Goal: Find specific page/section: Find specific page/section

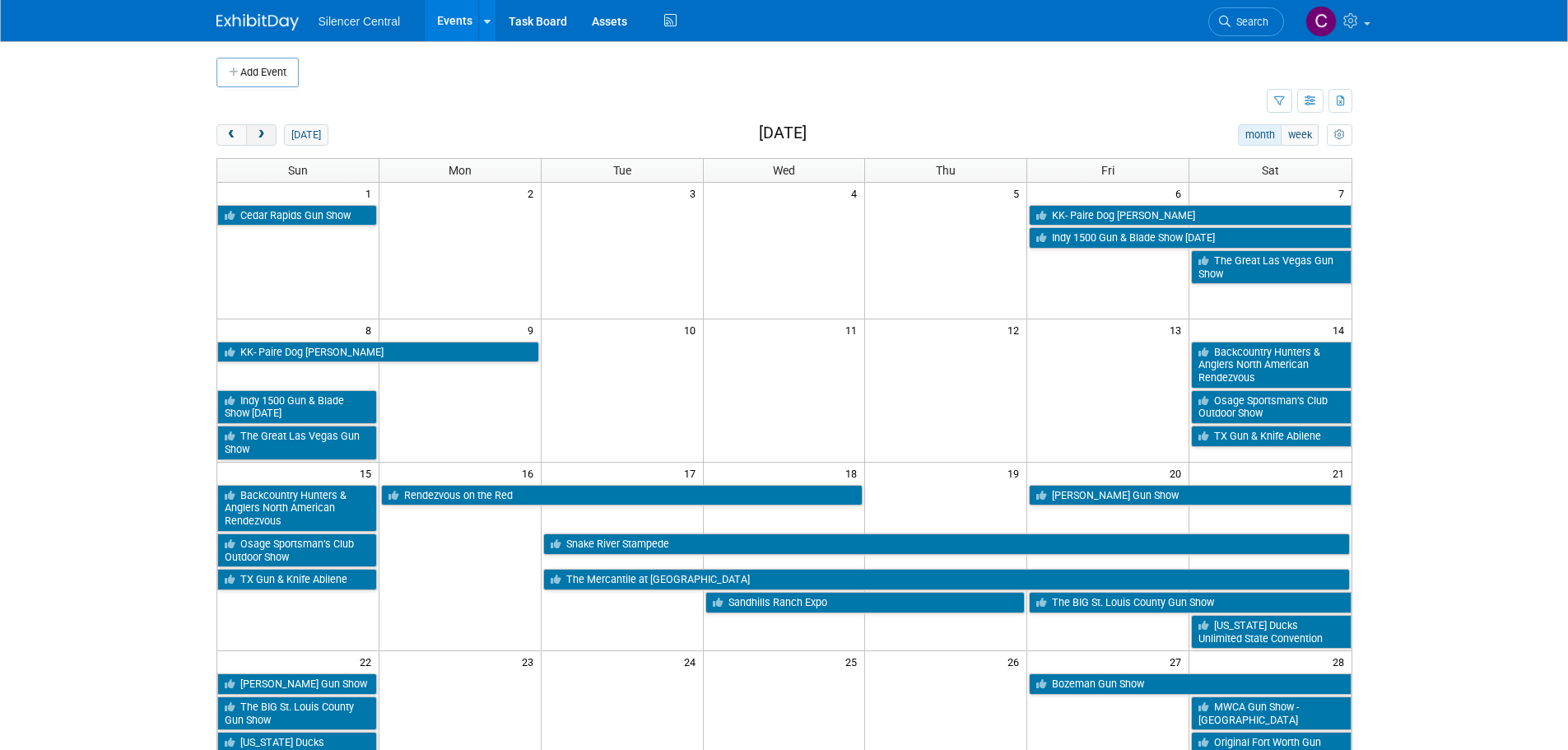
click at [268, 143] on button "next" at bounding box center [261, 135] width 30 height 21
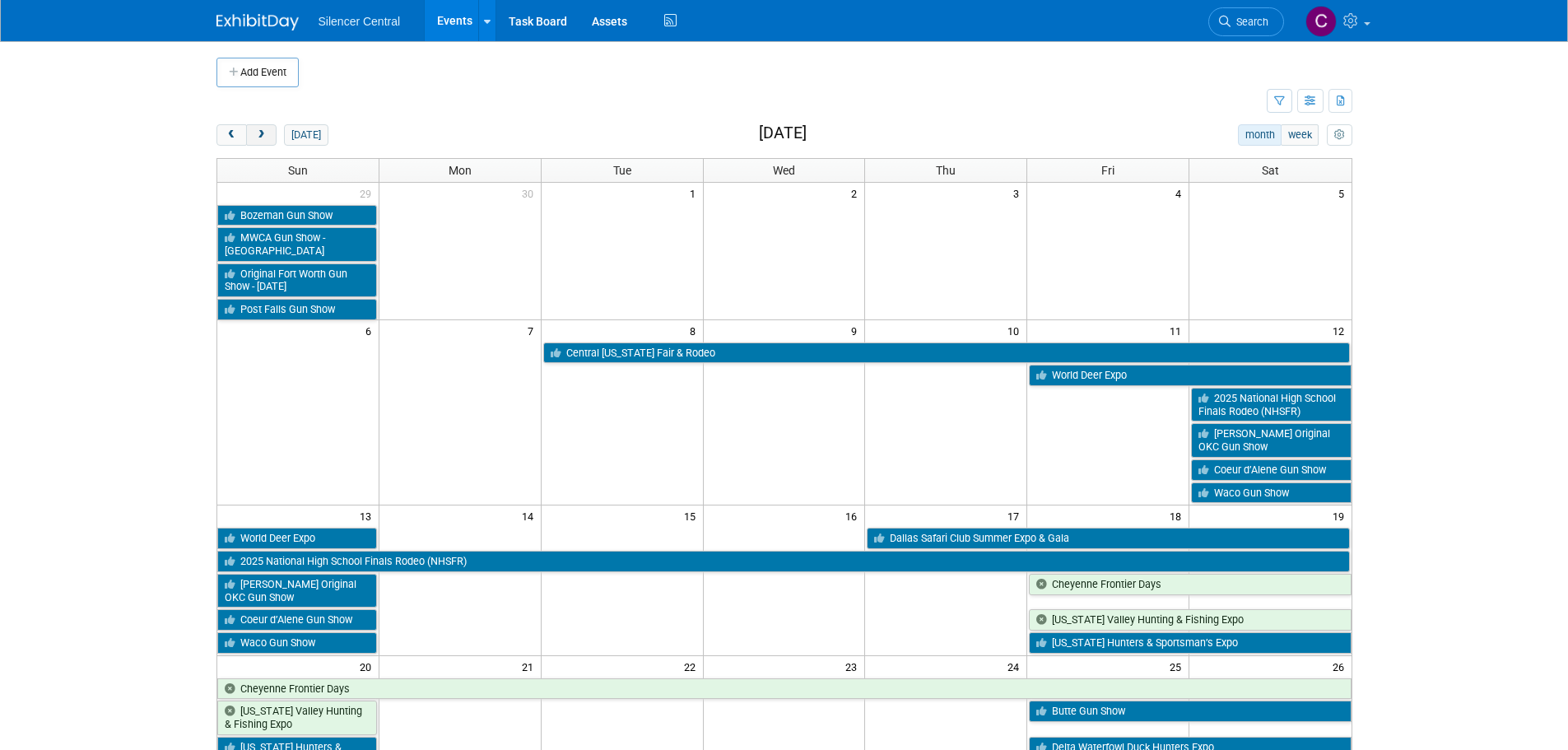
click at [267, 143] on button "next" at bounding box center [261, 135] width 30 height 21
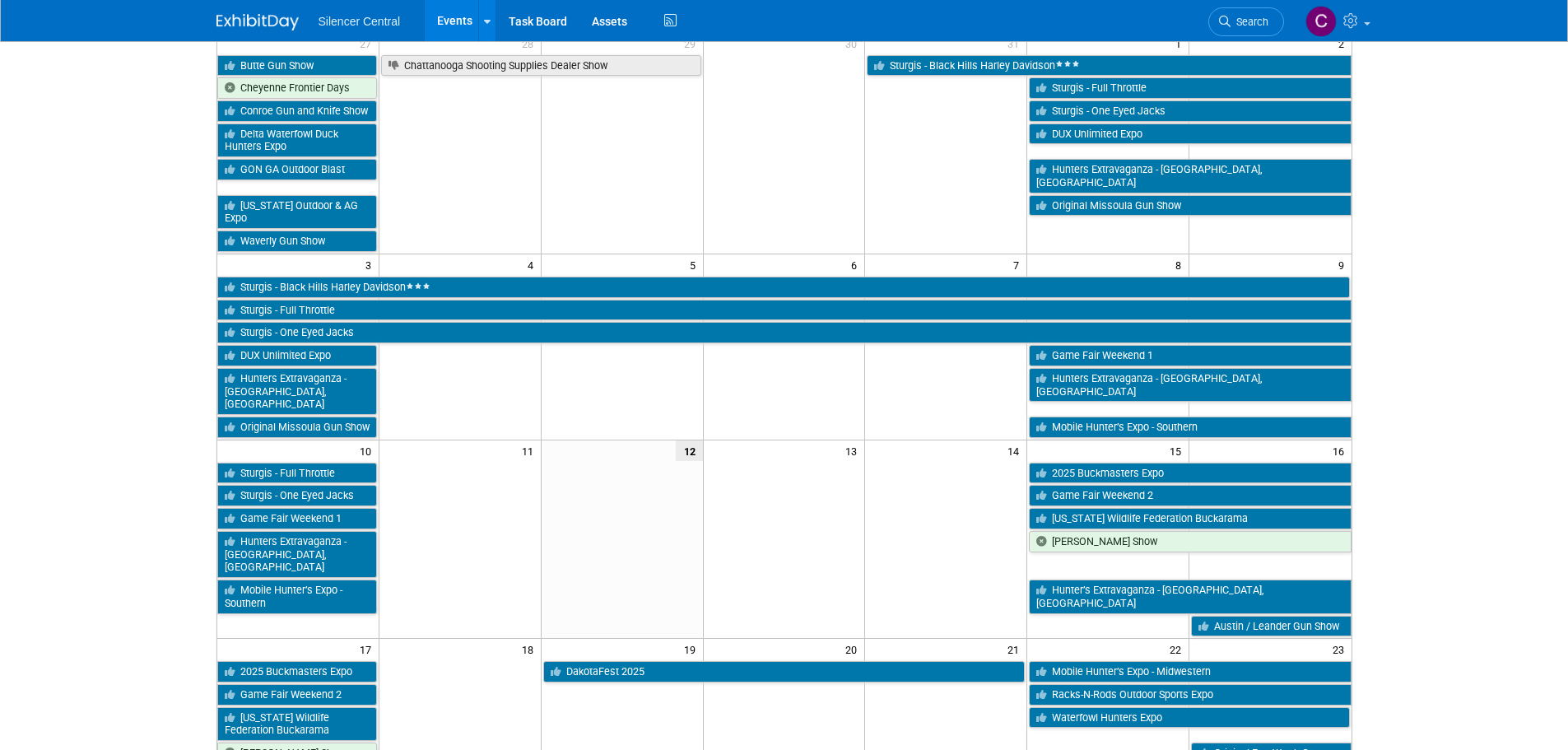
scroll to position [165, 0]
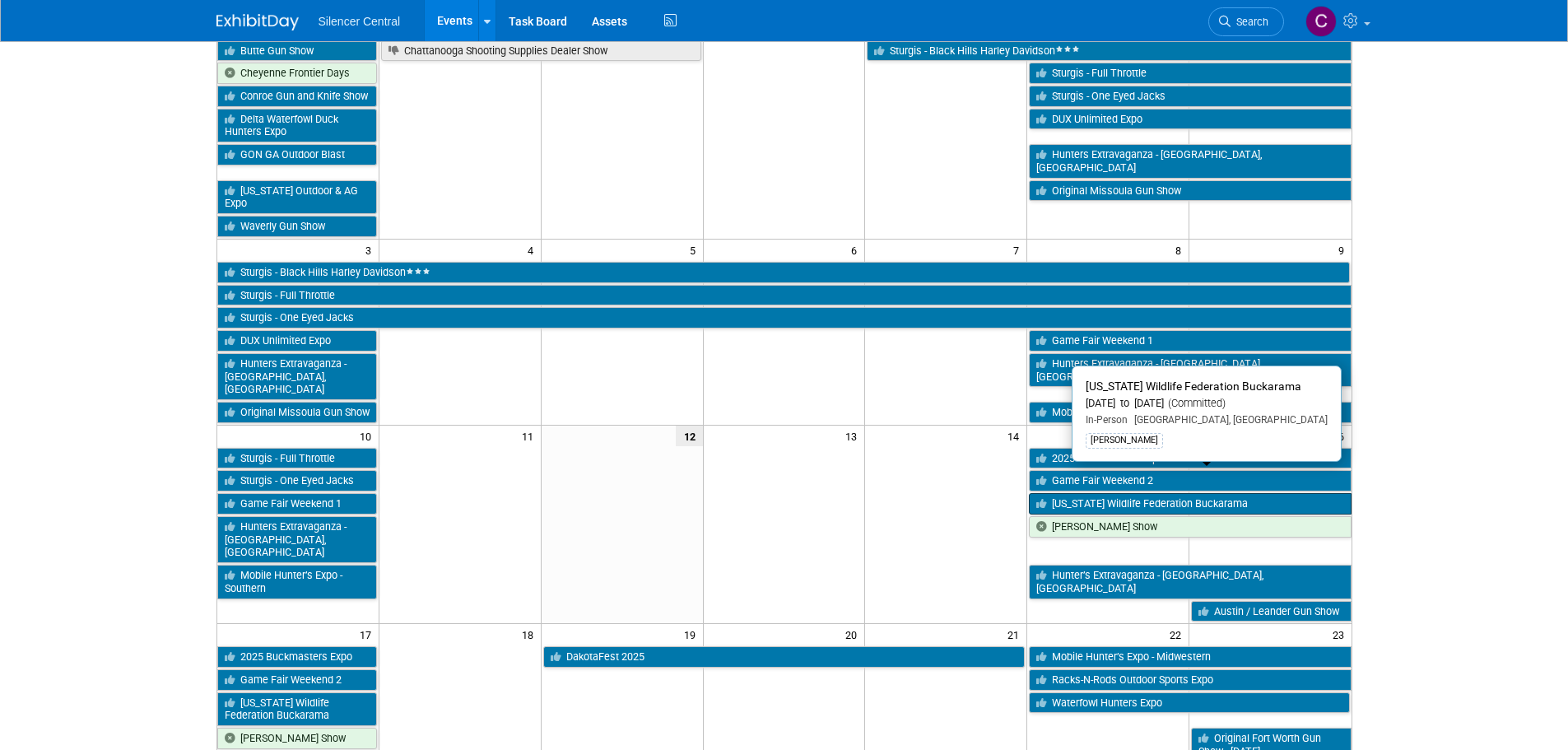
click at [1081, 493] on link "[US_STATE] Wildlife Federation Buckarama" at bounding box center [1189, 504] width 322 height 21
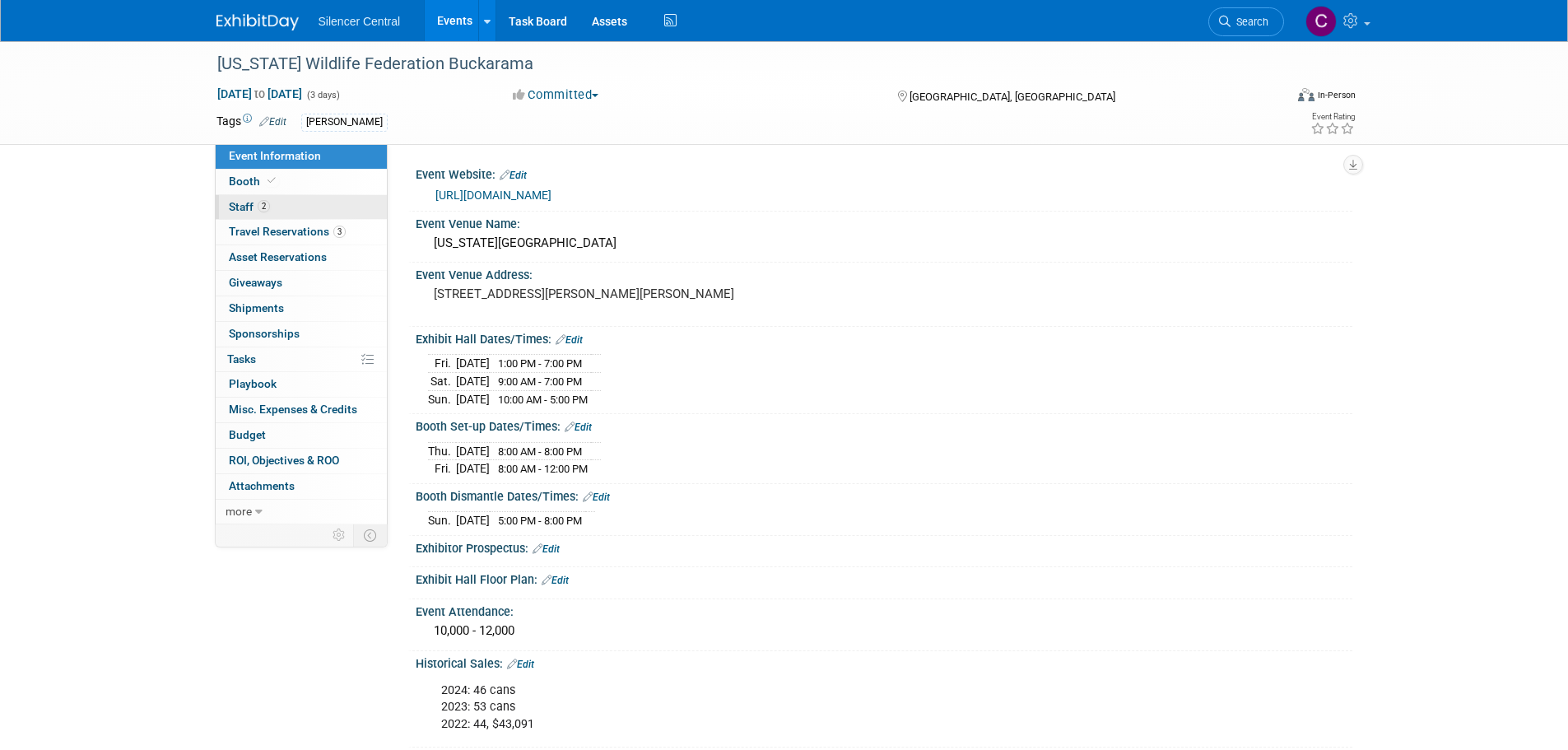
click at [295, 198] on link "2 Staff 2" at bounding box center [301, 208] width 171 height 25
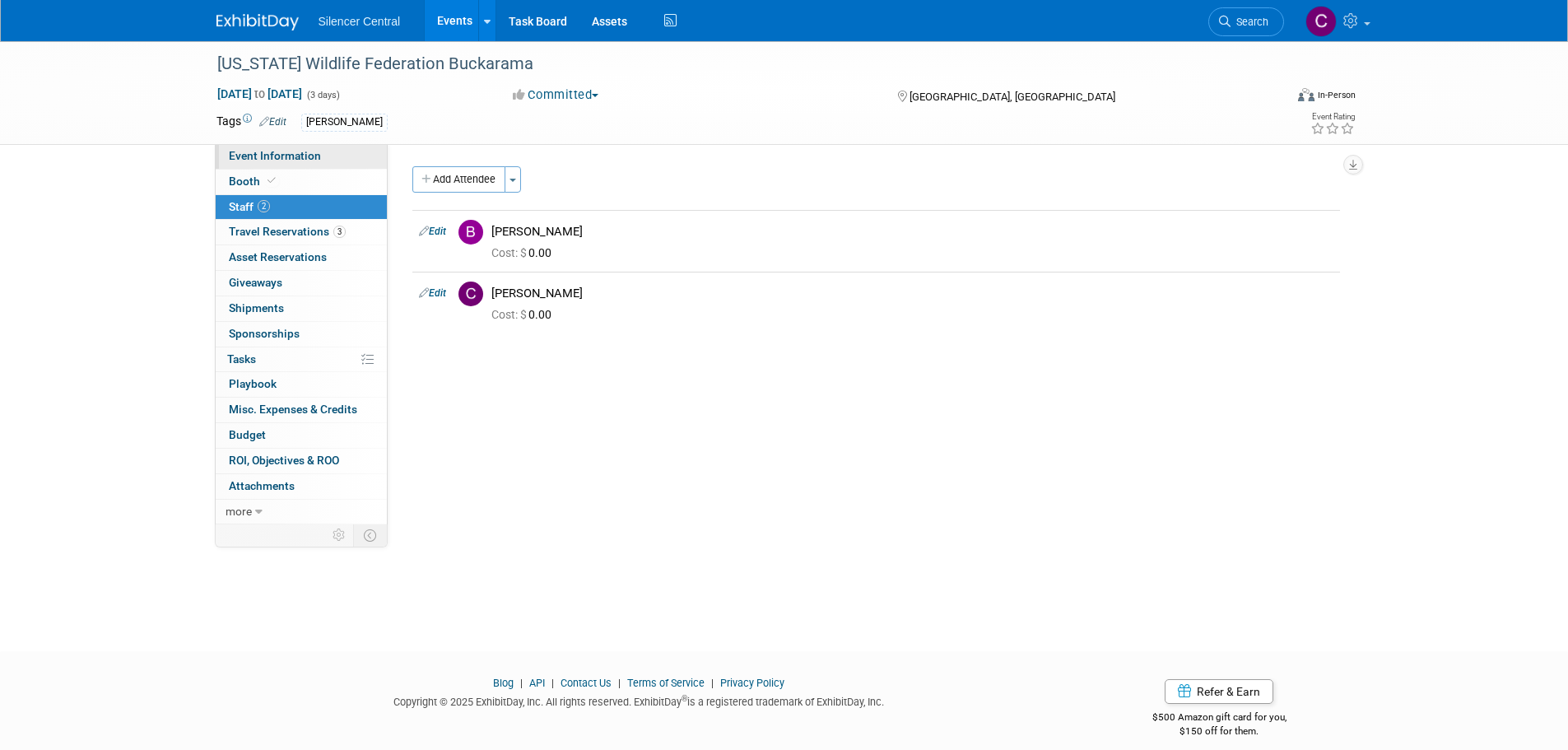
click at [298, 156] on span "Event Information" at bounding box center [275, 155] width 92 height 13
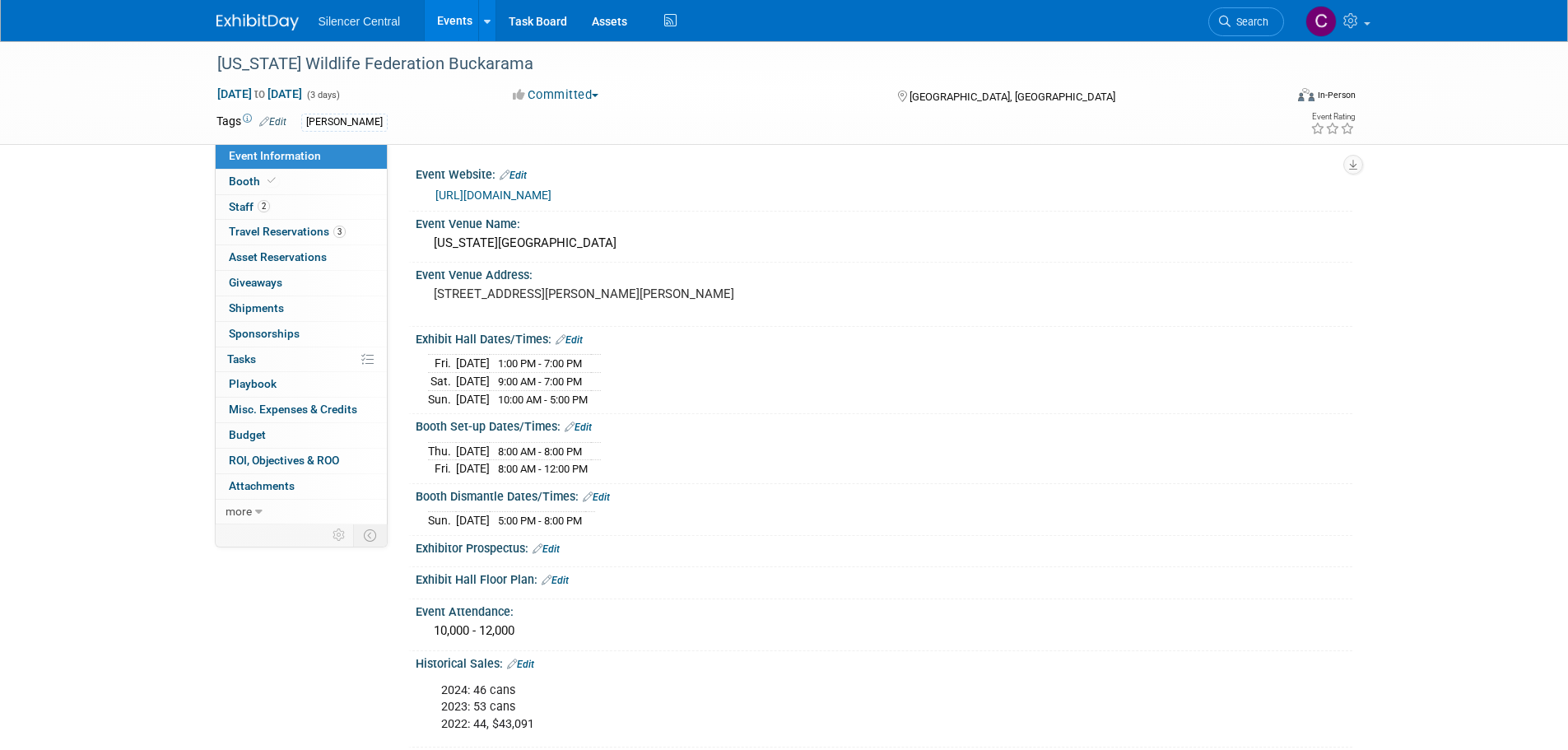
click at [271, 21] on img at bounding box center [258, 22] width 82 height 16
